Goal: Information Seeking & Learning: Find specific fact

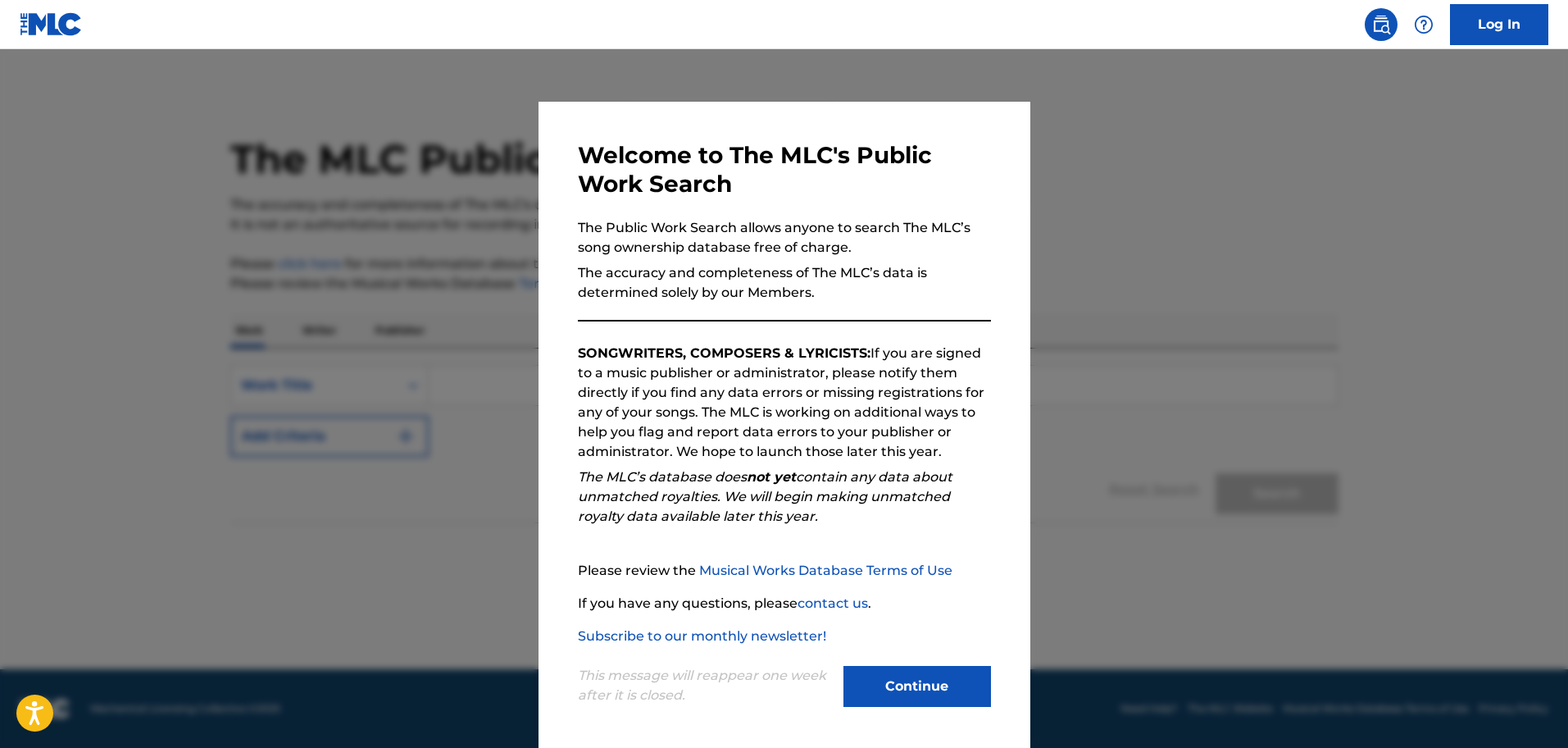
click at [890, 684] on button "Continue" at bounding box center [917, 686] width 147 height 41
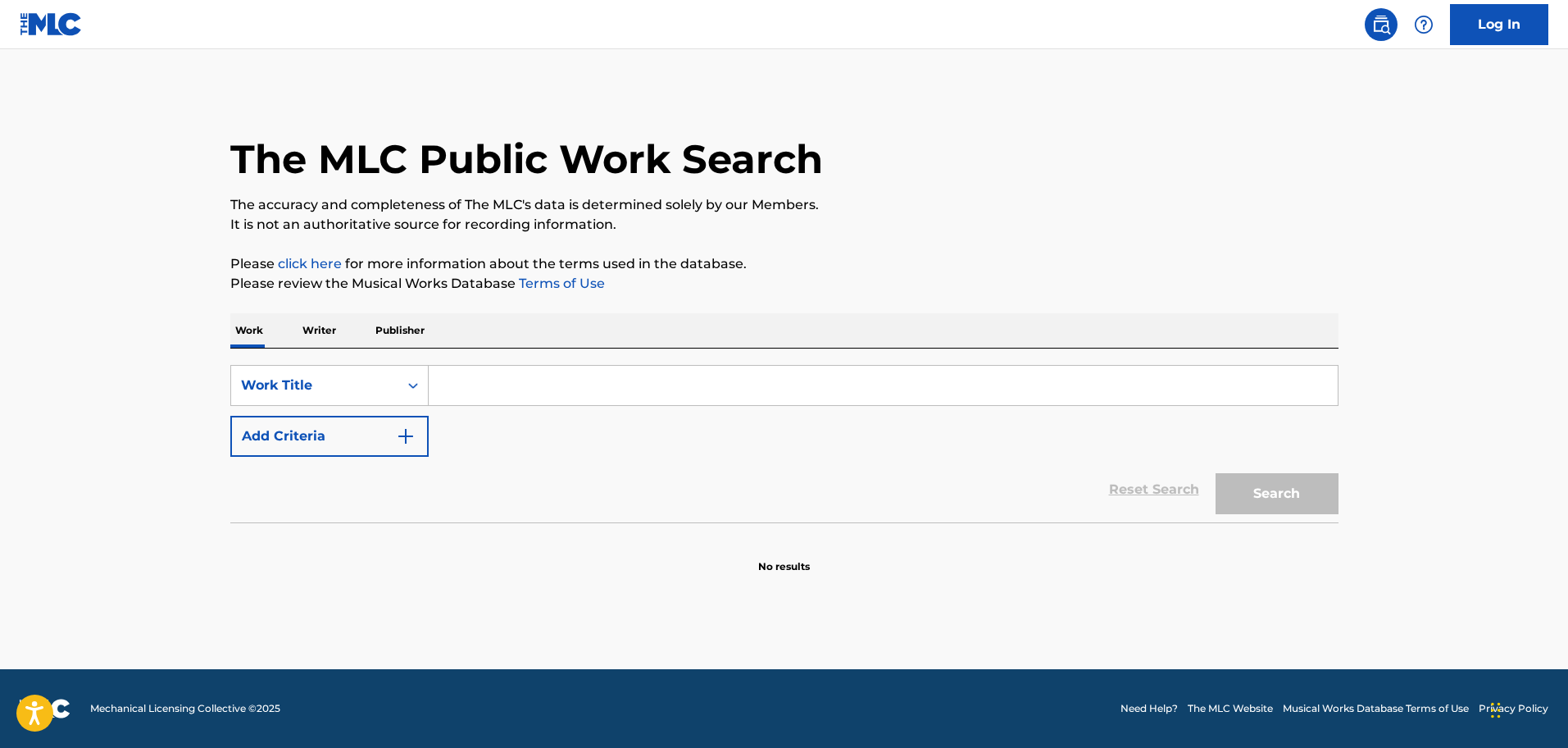
click at [490, 383] on input "Search Form" at bounding box center [883, 385] width 909 height 40
type input "[PERSON_NAME]"
click at [402, 440] on img "Search Form" at bounding box center [406, 436] width 20 height 20
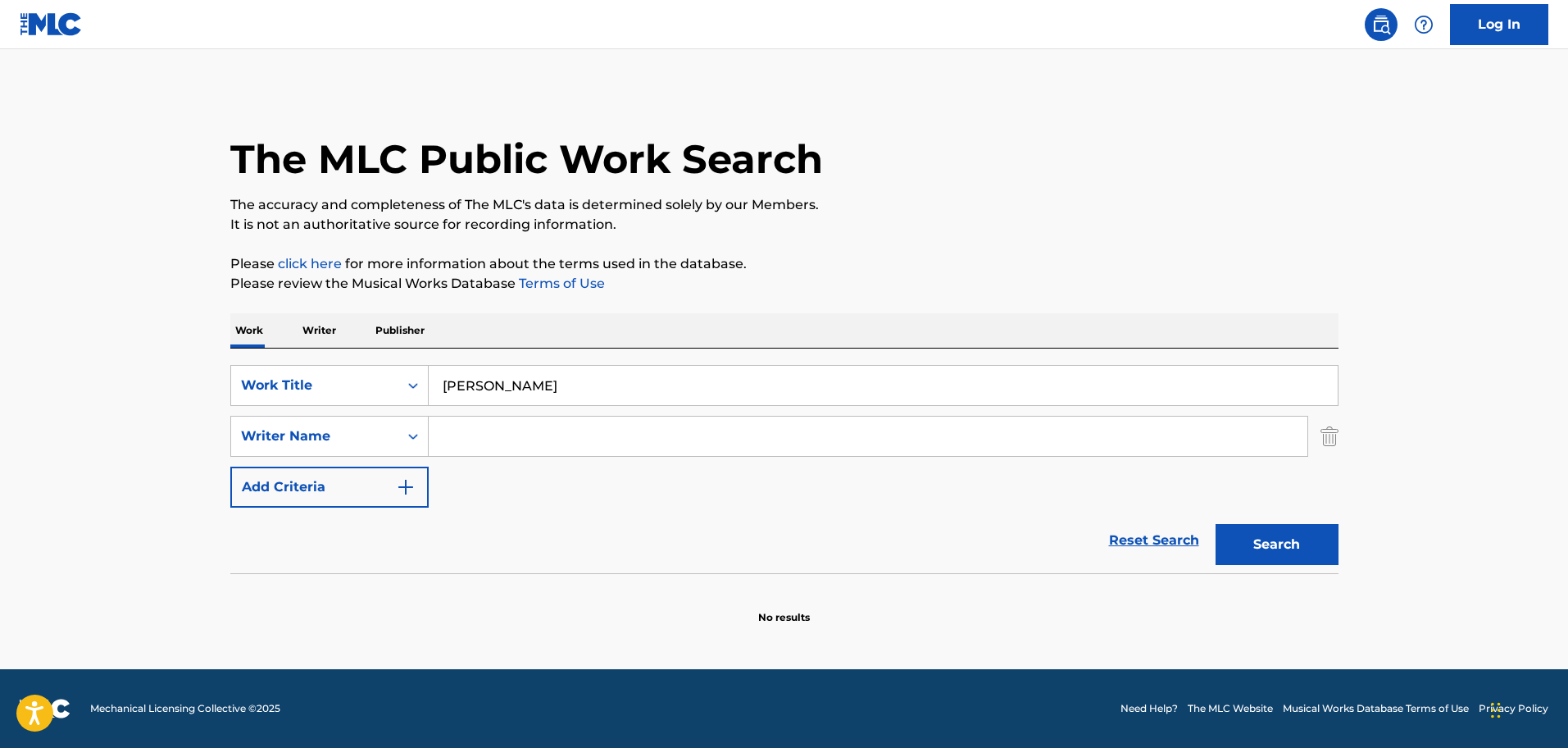
click at [474, 446] on input "Search Form" at bounding box center [868, 437] width 879 height 40
type input "[PERSON_NAME] mio"
click at [1289, 544] on button "Search" at bounding box center [1277, 544] width 123 height 41
click at [549, 391] on input "[PERSON_NAME]" at bounding box center [883, 385] width 909 height 40
type input "r"
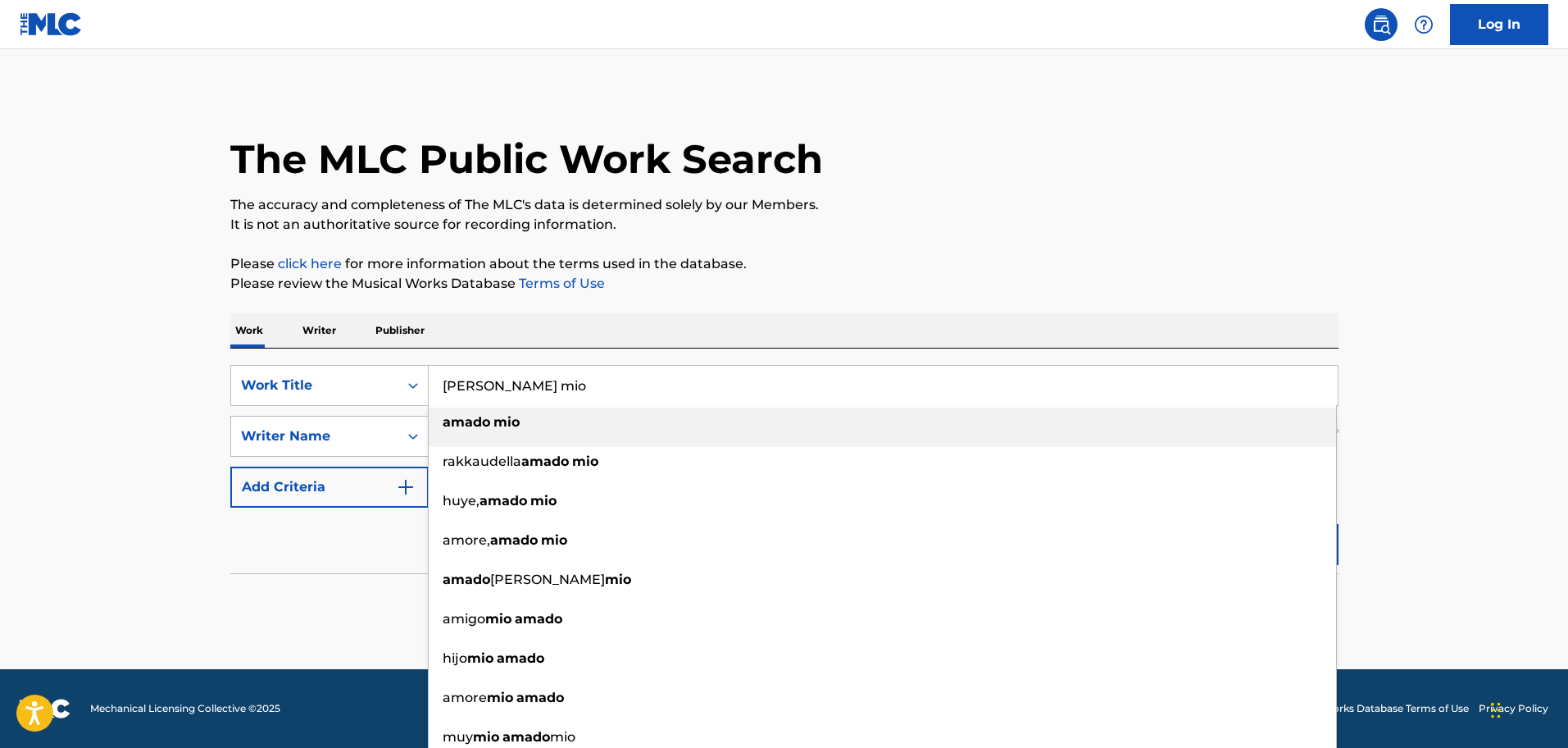
type input "[PERSON_NAME] mio"
click at [480, 424] on strong "amado" at bounding box center [467, 421] width 48 height 15
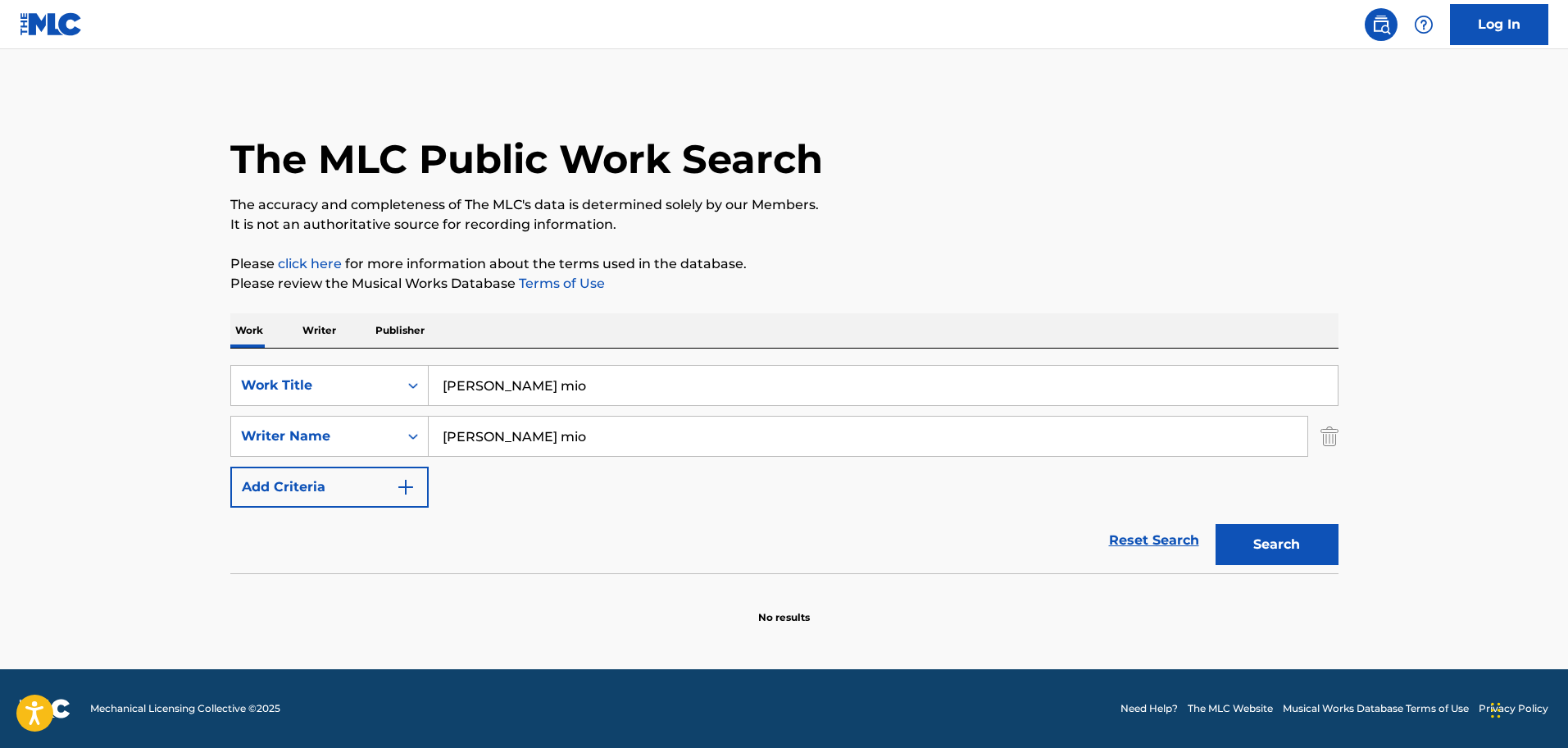
click at [549, 434] on input "[PERSON_NAME] mio" at bounding box center [868, 437] width 879 height 40
type input "a"
type input "[PERSON_NAME]"
click at [1260, 533] on button "Search" at bounding box center [1277, 544] width 123 height 41
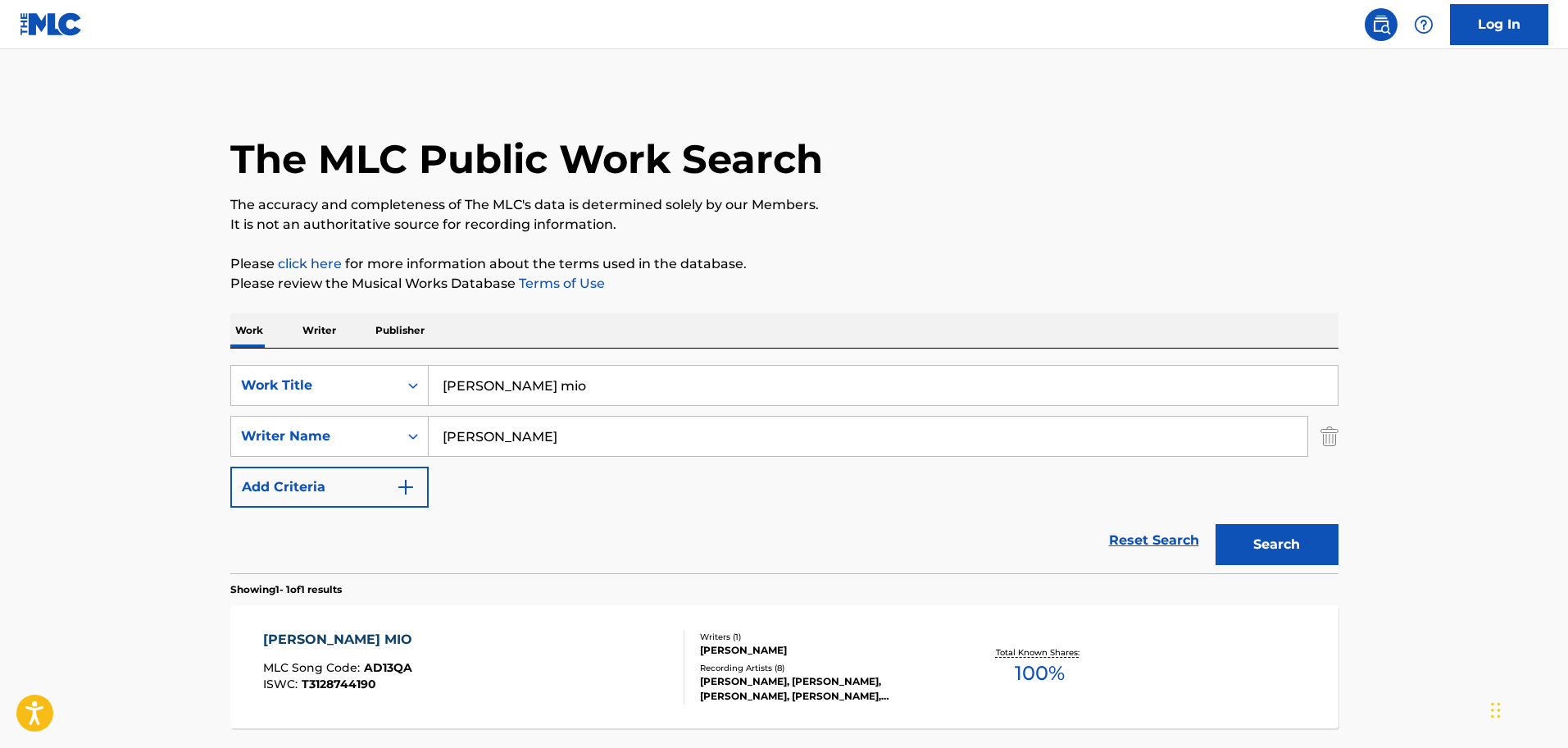
click at [296, 639] on div "[PERSON_NAME] MIO" at bounding box center [342, 639] width 157 height 20
